Goal: Find specific page/section: Find specific page/section

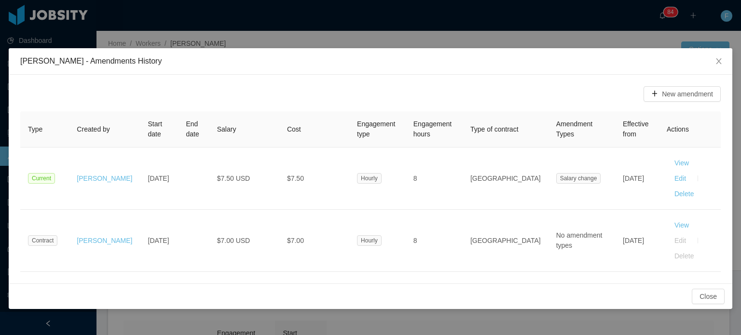
scroll to position [154, 0]
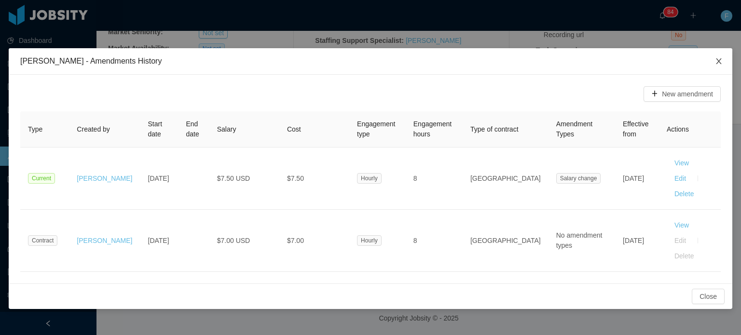
click at [710, 61] on span "Close" at bounding box center [718, 61] width 27 height 27
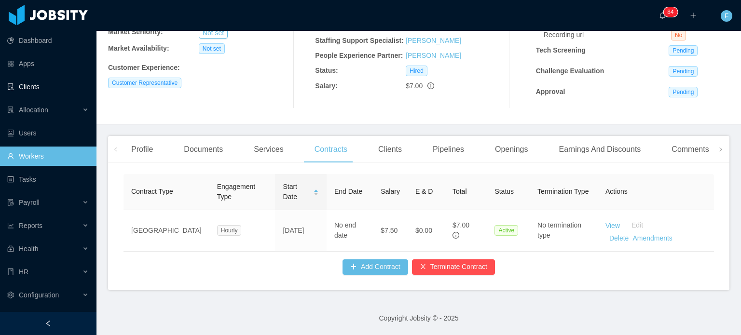
click at [34, 86] on link "Clients" at bounding box center [47, 86] width 81 height 19
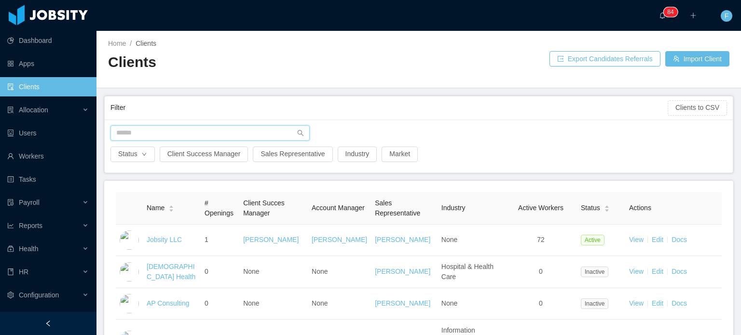
click at [199, 135] on input "text" at bounding box center [209, 132] width 199 height 15
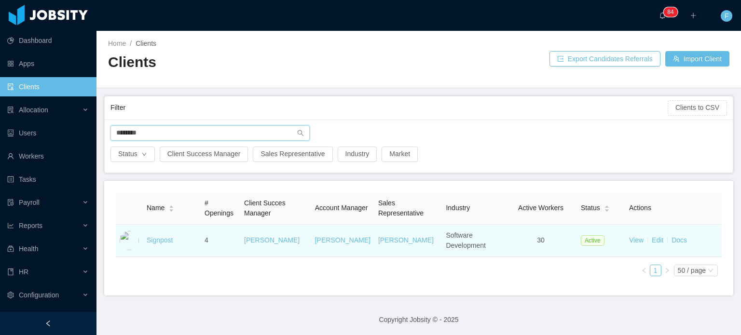
type input "********"
click at [162, 235] on td "Signpost" at bounding box center [172, 241] width 58 height 32
click at [161, 244] on td "Signpost" at bounding box center [172, 241] width 58 height 32
click at [161, 242] on link "Signpost" at bounding box center [160, 240] width 26 height 8
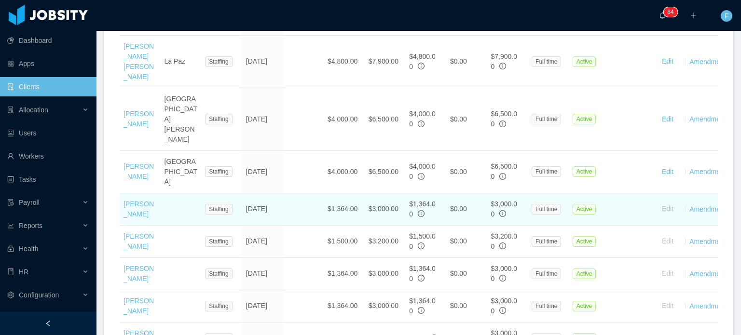
scroll to position [499, 0]
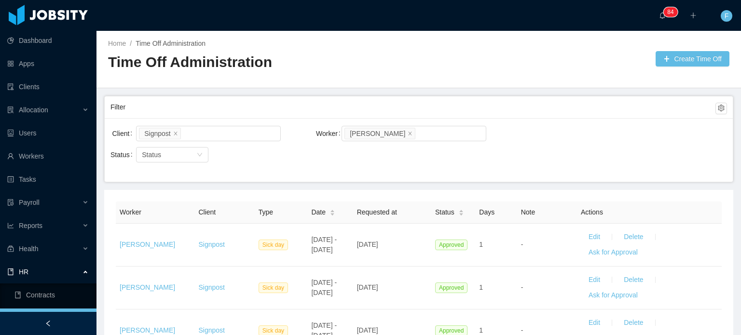
scroll to position [62, 0]
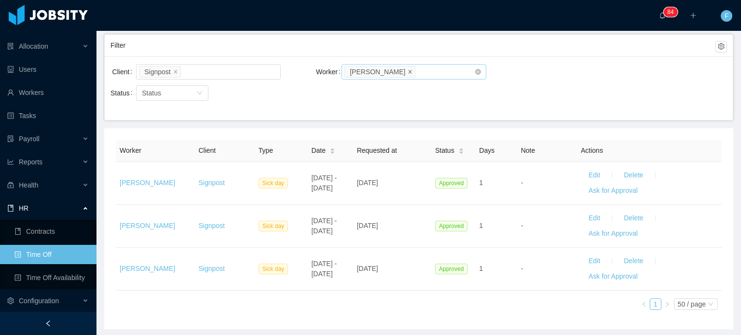
click at [407, 73] on icon "icon: close" at bounding box center [409, 72] width 5 height 6
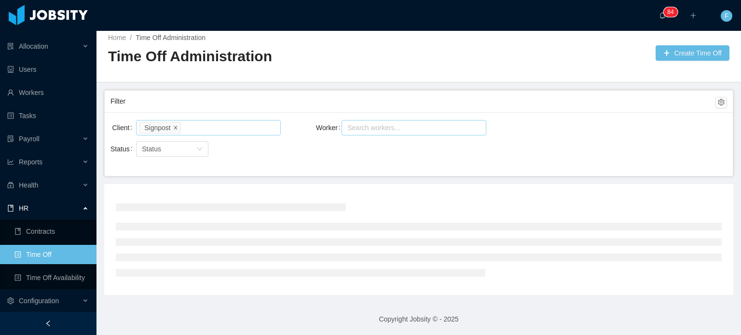
click at [174, 127] on icon "icon: close" at bounding box center [175, 127] width 5 height 5
click at [174, 127] on div at bounding box center [207, 128] width 136 height 14
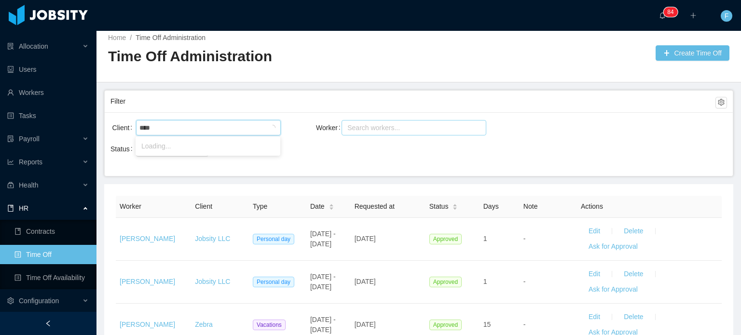
type input "*****"
click at [168, 143] on li "AgateSoftware" at bounding box center [208, 145] width 145 height 15
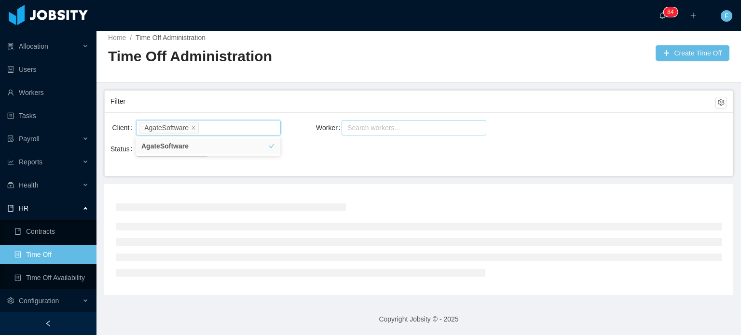
click at [376, 123] on div "Search workers..." at bounding box center [409, 128] width 124 height 10
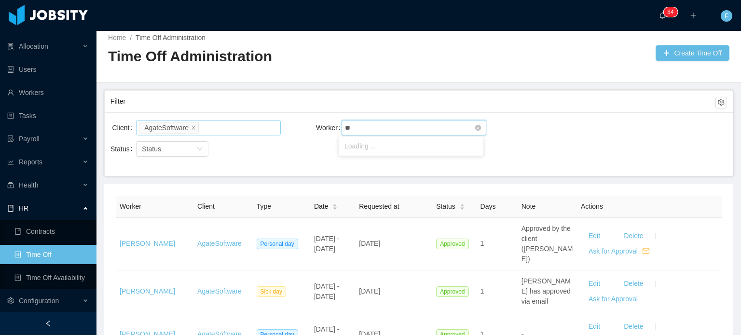
type input "***"
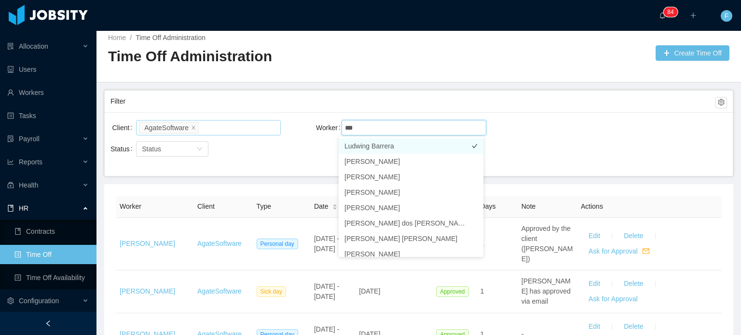
click at [378, 144] on li "Ludwing Barrera" at bounding box center [411, 145] width 145 height 15
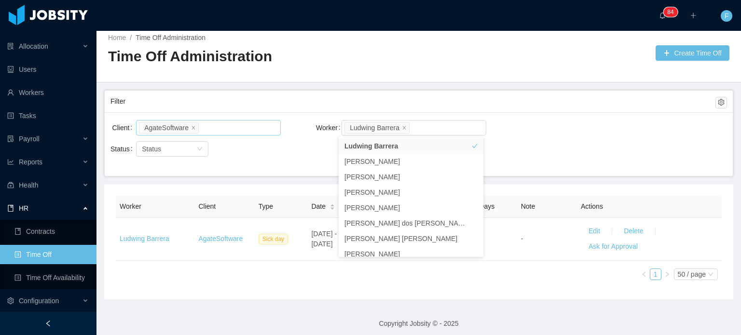
click at [496, 116] on div "Client AgateSoftware Worker Search workers... Ludwing Barrera Status Status" at bounding box center [419, 144] width 628 height 64
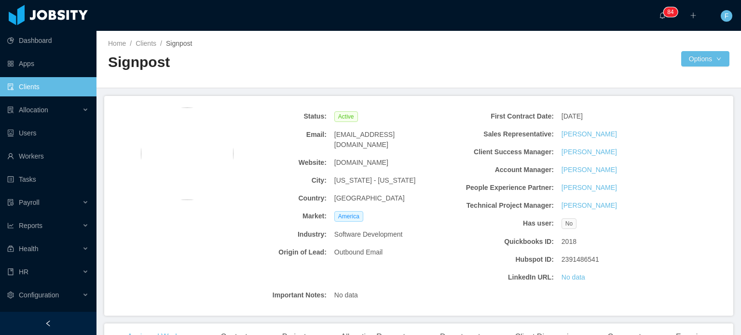
scroll to position [499, 0]
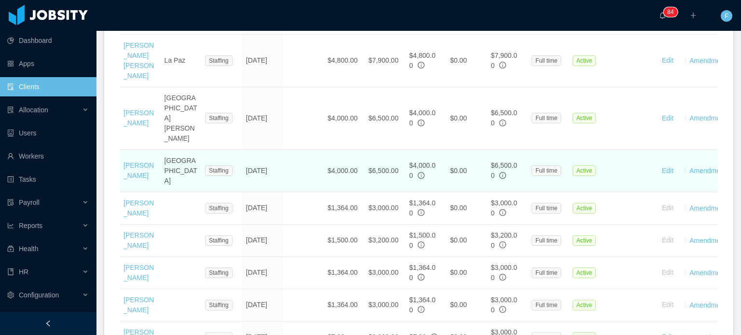
drag, startPoint x: 0, startPoint y: 0, endPoint x: 122, endPoint y: 111, distance: 165.2
click at [122, 150] on td "[PERSON_NAME]" at bounding box center [140, 171] width 41 height 42
click at [129, 150] on td "[PERSON_NAME]" at bounding box center [140, 171] width 41 height 42
click at [136, 162] on link "[PERSON_NAME]" at bounding box center [138, 171] width 30 height 18
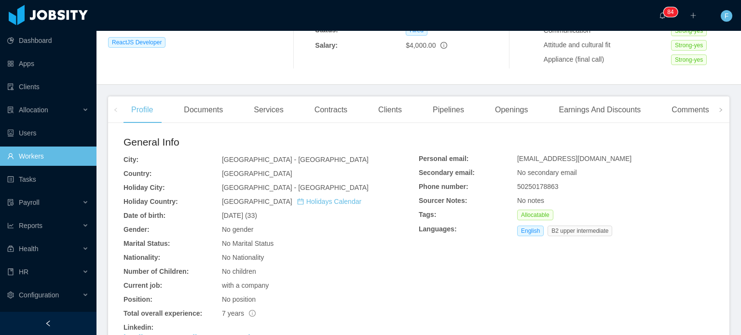
scroll to position [187, 0]
click at [380, 109] on div "Clients" at bounding box center [389, 109] width 39 height 27
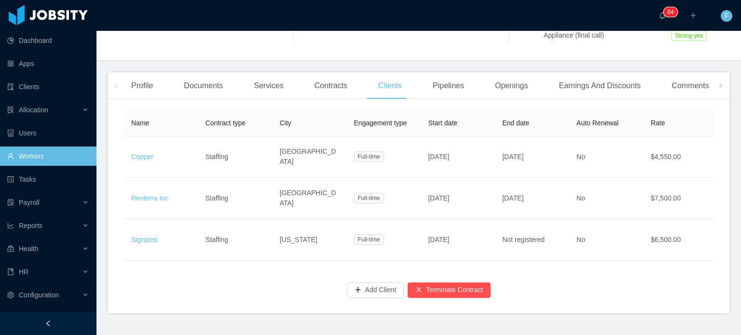
scroll to position [208, 0]
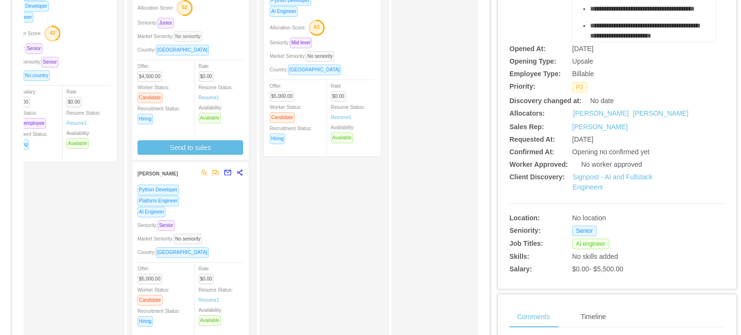
scroll to position [148, 0]
